Goal: Communication & Community: Share content

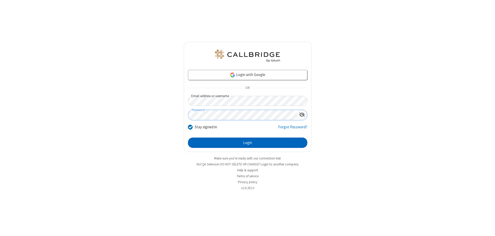
click at [248, 143] on button "Login" at bounding box center [247, 143] width 119 height 10
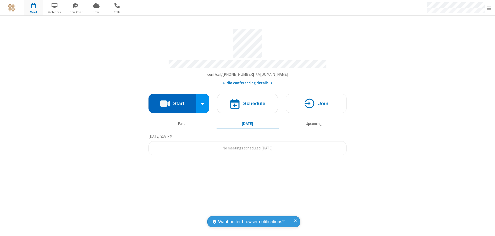
click at [172, 101] on button "Start" at bounding box center [173, 103] width 48 height 19
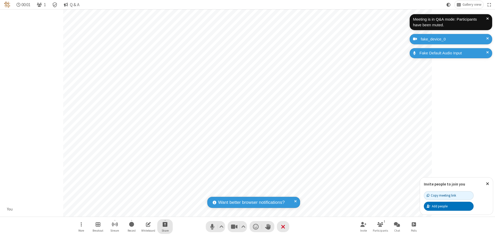
click at [165, 224] on span "Start sharing" at bounding box center [165, 224] width 5 height 6
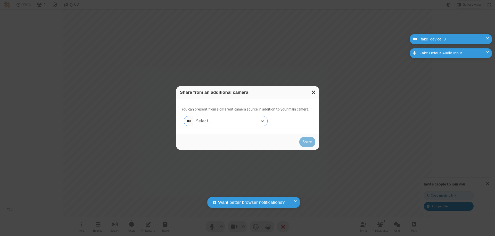
click at [230, 121] on div "Select..." at bounding box center [230, 121] width 74 height 10
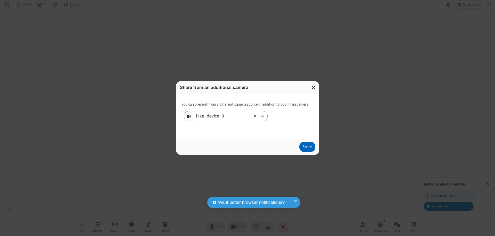
click at [307, 148] on button "Share" at bounding box center [307, 147] width 16 height 10
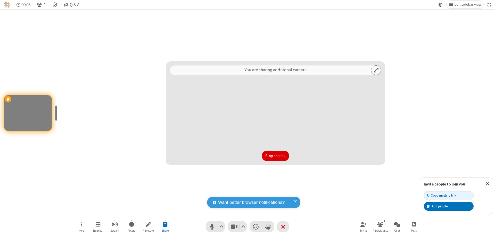
click at [276, 156] on button "Stop sharing" at bounding box center [275, 156] width 27 height 10
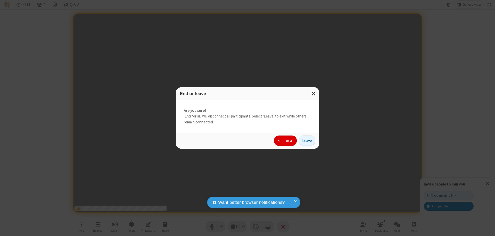
click at [286, 141] on button "End for all" at bounding box center [285, 141] width 23 height 10
